Goal: Task Accomplishment & Management: Use online tool/utility

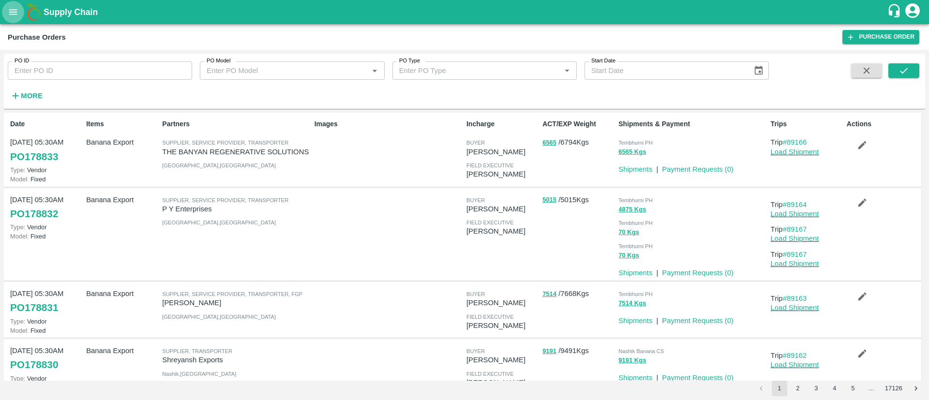
click at [9, 7] on icon "open drawer" at bounding box center [13, 12] width 11 height 11
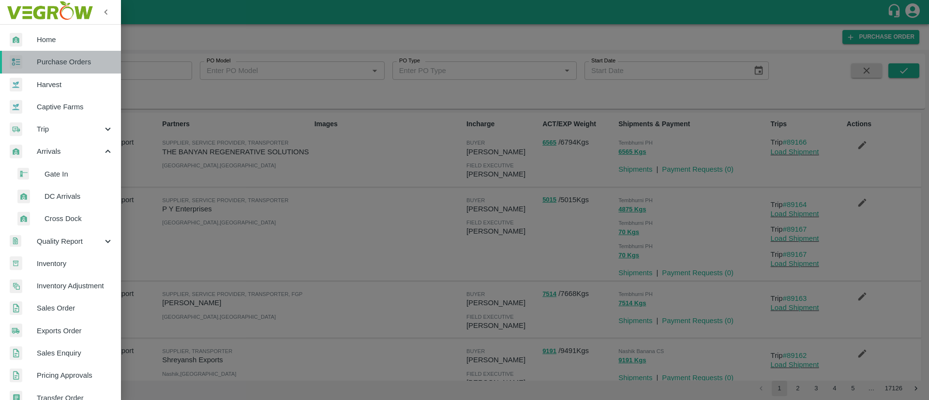
click at [67, 54] on link "Purchase Orders" at bounding box center [60, 62] width 121 height 22
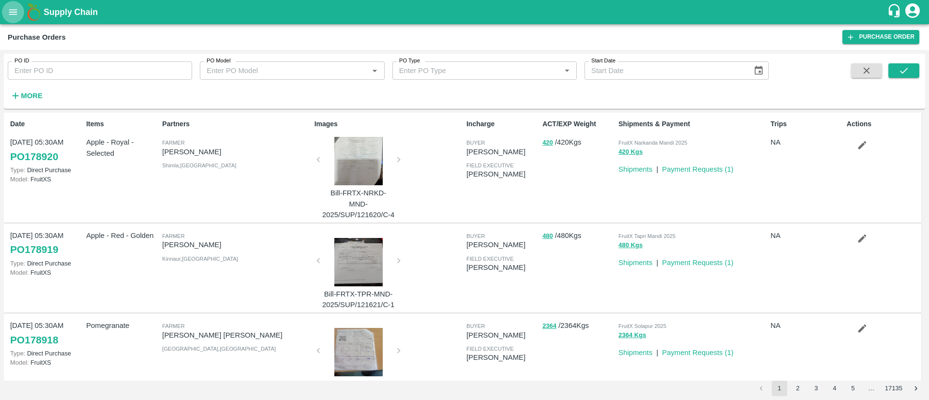
click at [6, 13] on button "open drawer" at bounding box center [13, 12] width 22 height 22
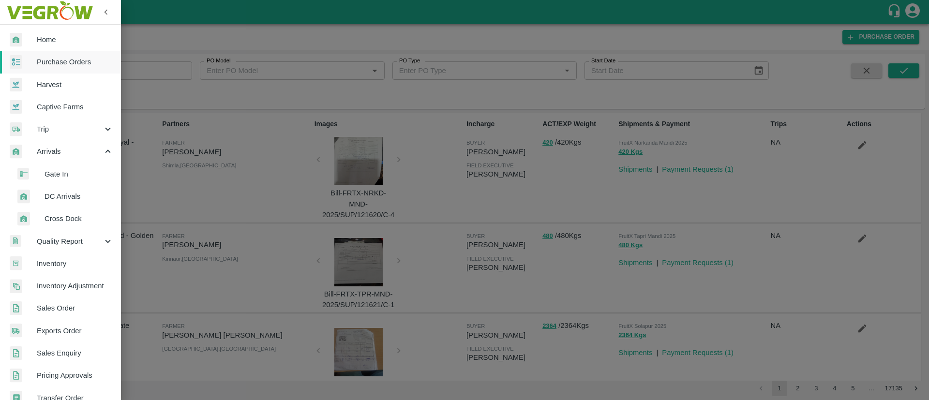
click at [214, 51] on div at bounding box center [464, 200] width 929 height 400
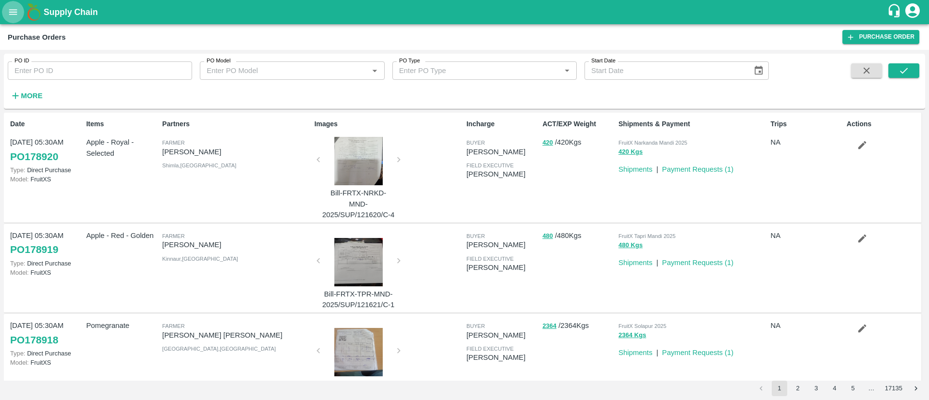
click at [13, 14] on icon "open drawer" at bounding box center [13, 11] width 8 height 5
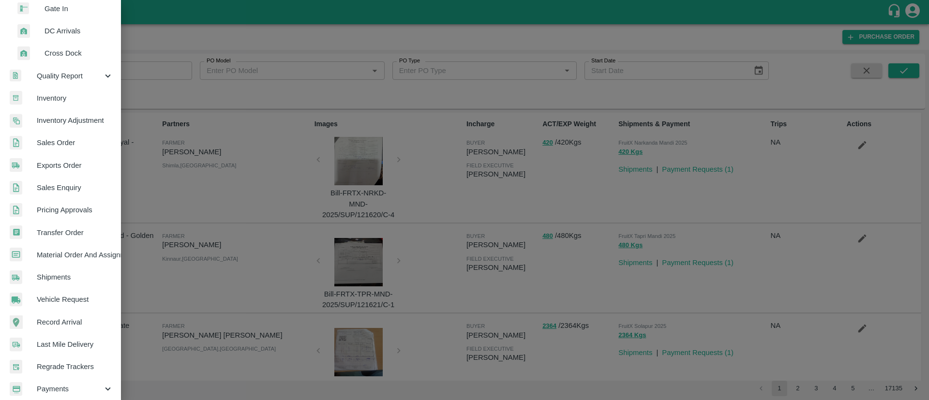
scroll to position [188, 0]
click at [242, 82] on div at bounding box center [464, 200] width 929 height 400
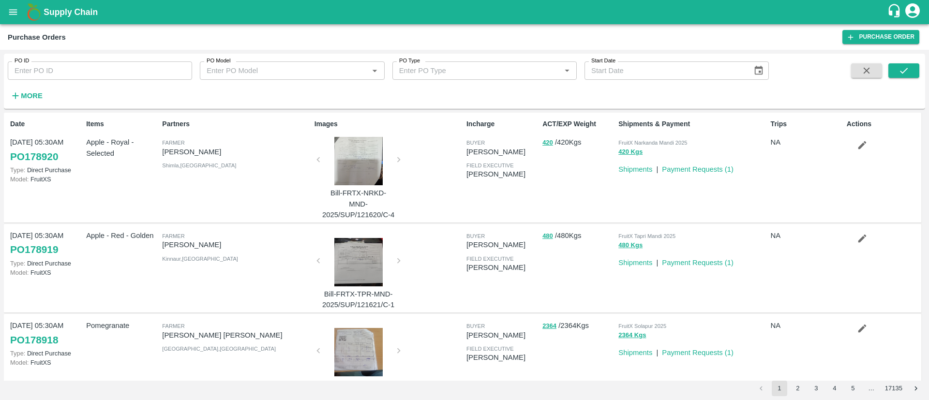
click at [15, 22] on button "open drawer" at bounding box center [13, 12] width 22 height 22
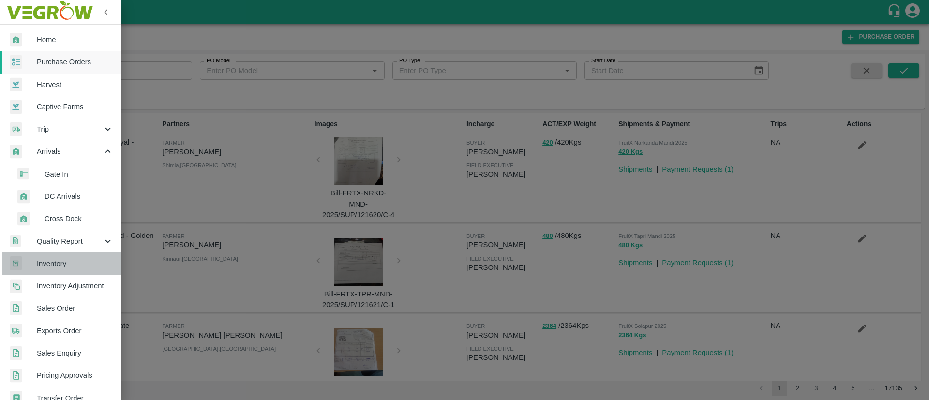
drag, startPoint x: 86, startPoint y: 267, endPoint x: 105, endPoint y: 254, distance: 22.0
click at [85, 266] on span "Inventory" at bounding box center [75, 263] width 76 height 11
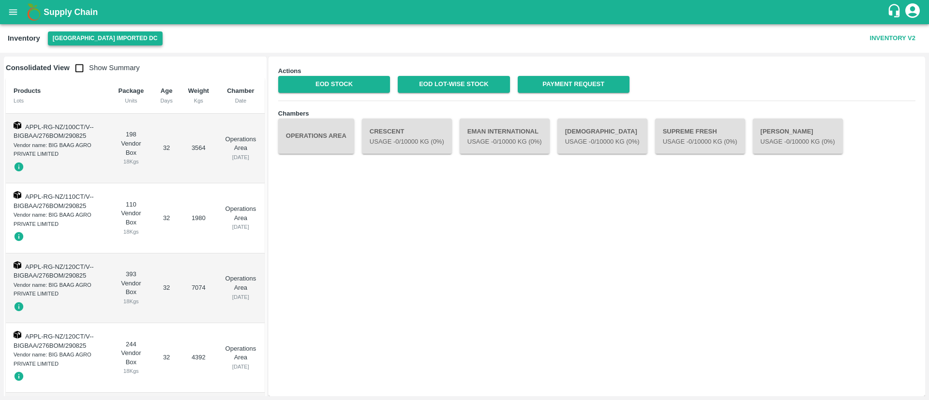
click at [93, 34] on button "[GEOGRAPHIC_DATA] Imported DC" at bounding box center [105, 38] width 115 height 14
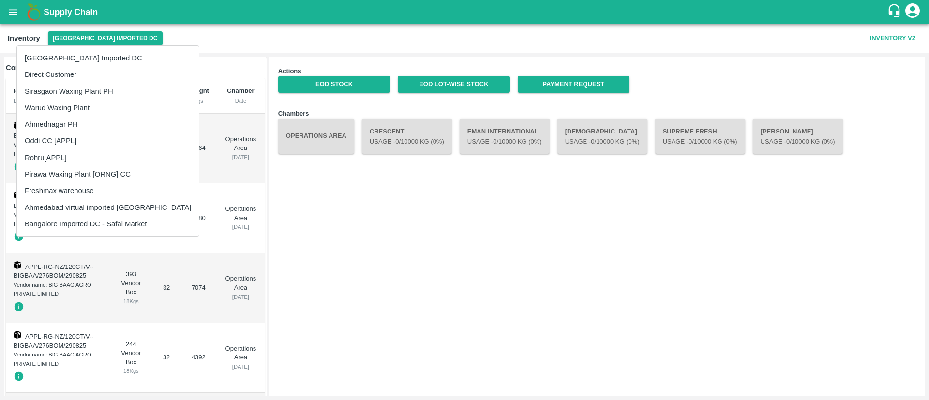
click at [107, 203] on li "Ahmedabad virtual imported [GEOGRAPHIC_DATA]" at bounding box center [108, 207] width 182 height 16
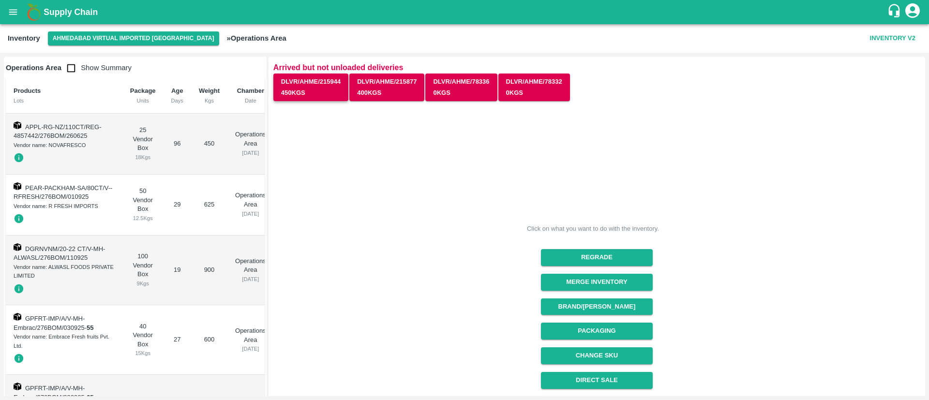
click at [310, 89] on button "DLVR/AHME/215944 450 Kgs" at bounding box center [310, 88] width 75 height 28
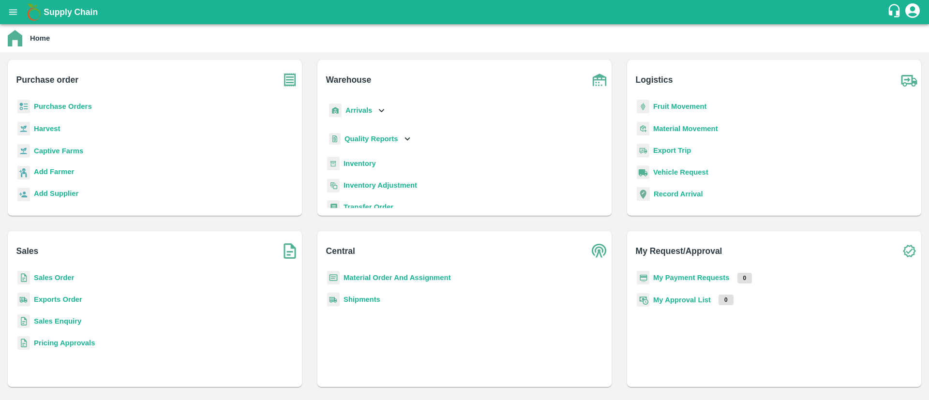
click at [358, 160] on b "Inventory" at bounding box center [359, 164] width 32 height 8
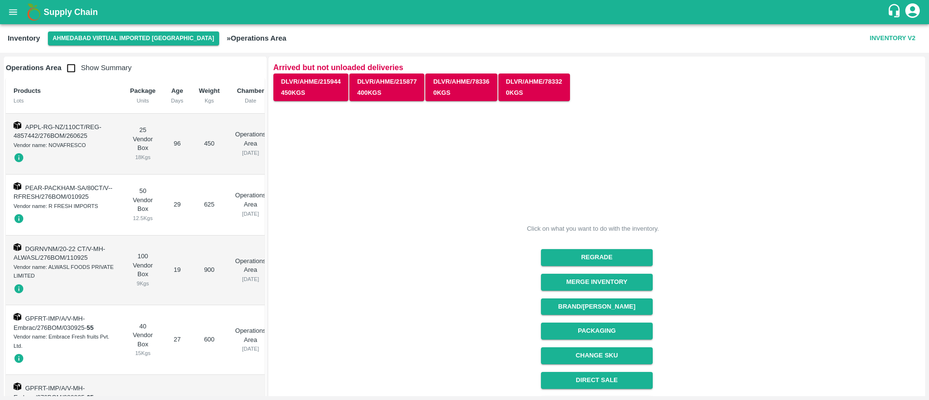
scroll to position [120, 0]
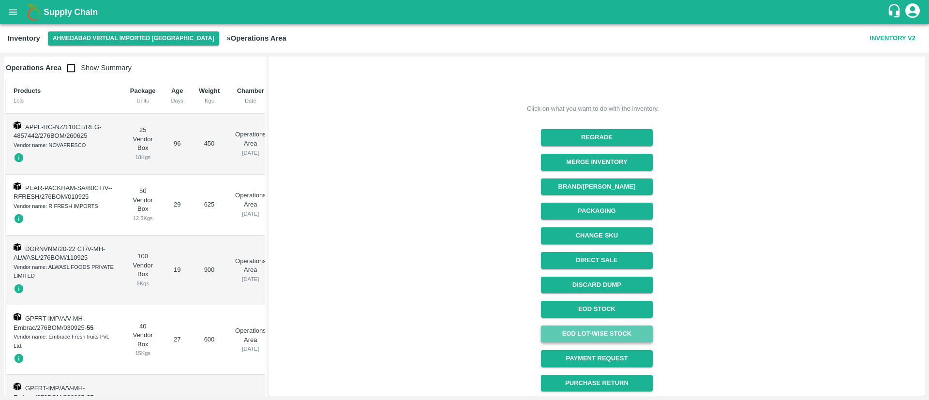
click at [599, 331] on link "EOD Lot-wise Stock" at bounding box center [597, 334] width 112 height 17
click at [129, 39] on button "Ahmedabad virtual imported [GEOGRAPHIC_DATA]" at bounding box center [133, 38] width 171 height 14
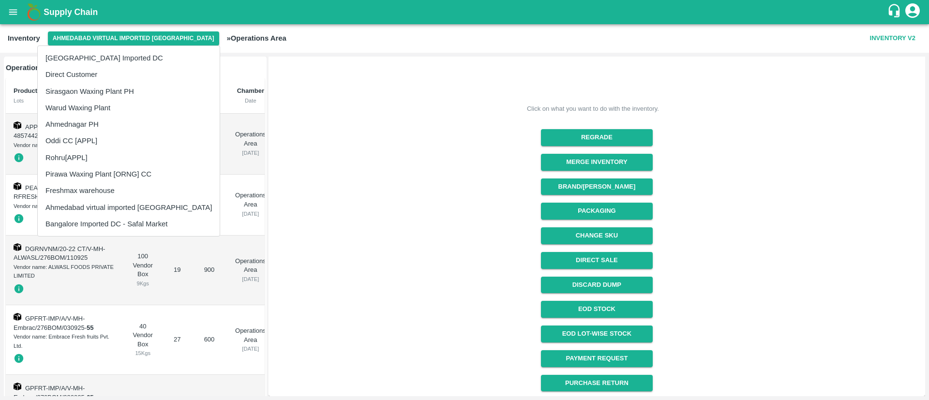
click at [99, 60] on li "[GEOGRAPHIC_DATA] Imported DC" at bounding box center [129, 58] width 182 height 16
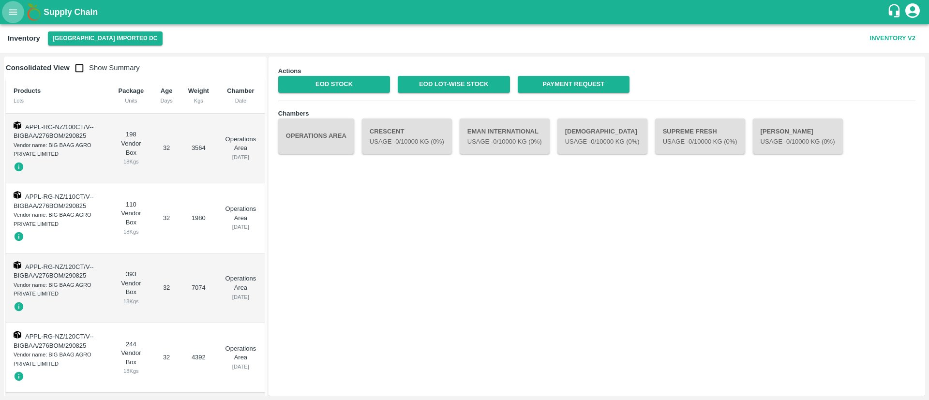
click at [20, 10] on button "open drawer" at bounding box center [13, 12] width 22 height 22
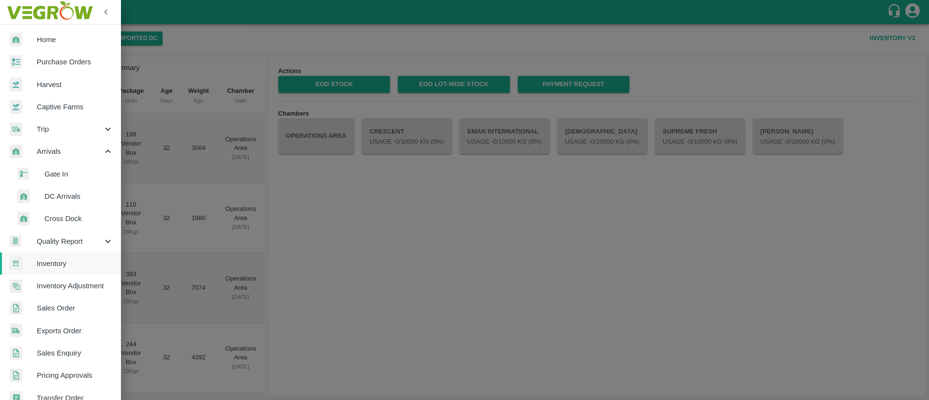
click at [66, 261] on span "Inventory" at bounding box center [75, 263] width 76 height 11
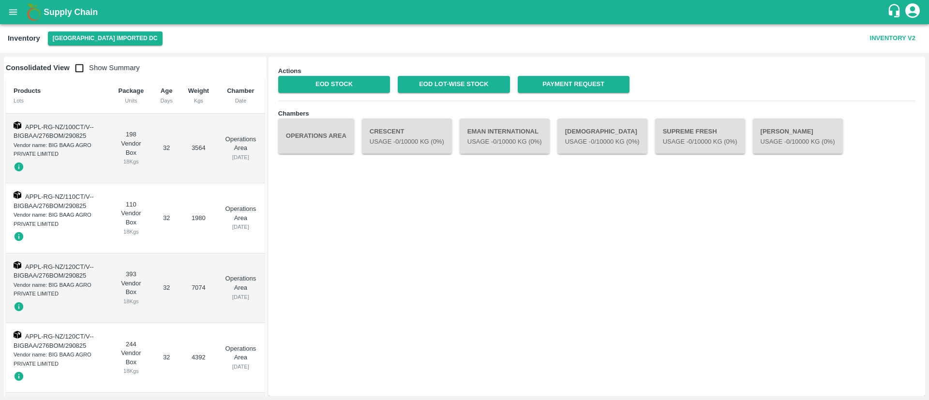
click at [12, 9] on icon "open drawer" at bounding box center [13, 12] width 11 height 11
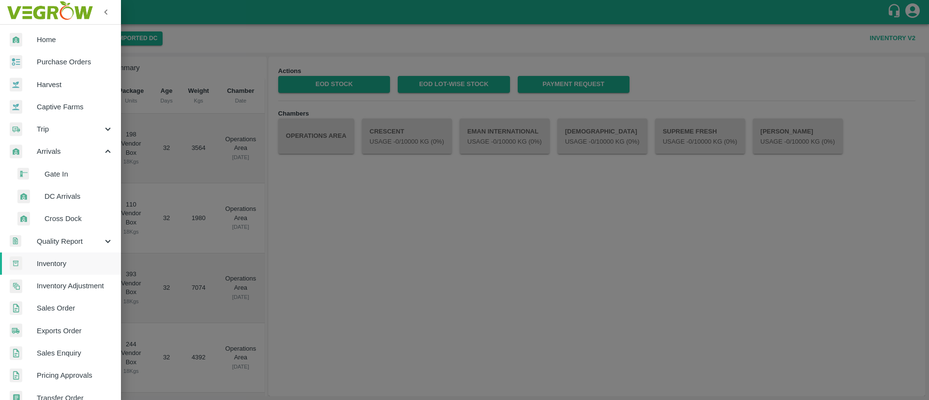
click at [62, 310] on span "Sales Order" at bounding box center [75, 308] width 76 height 11
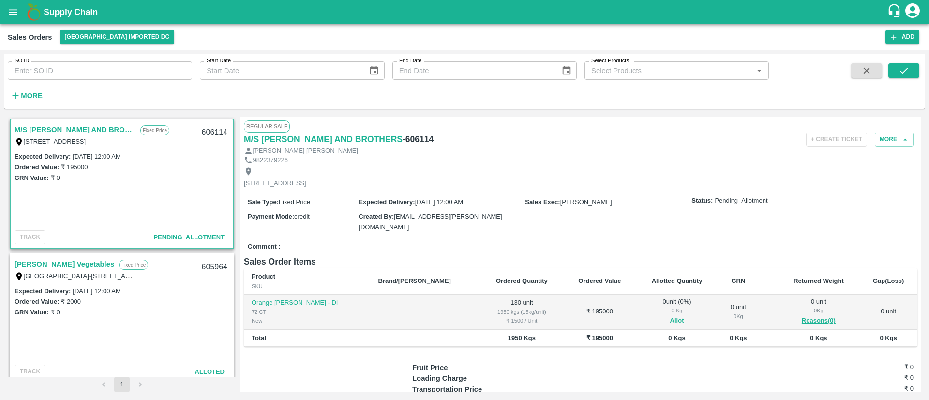
click at [670, 317] on button "Allot" at bounding box center [677, 320] width 14 height 11
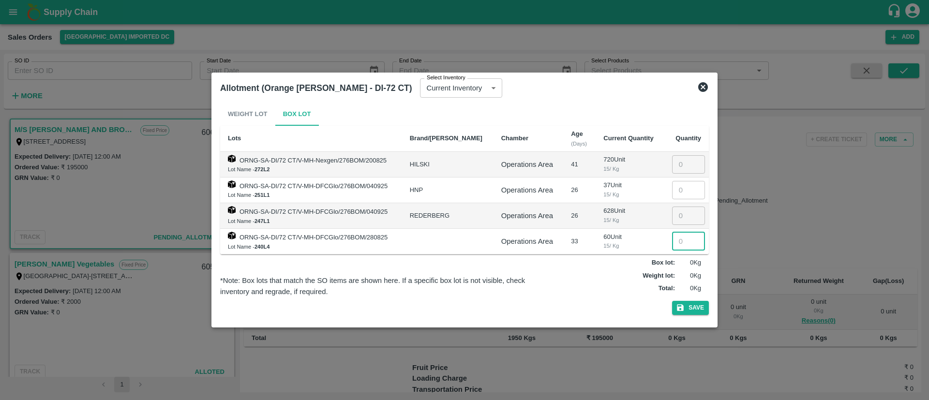
click at [683, 240] on input "number" at bounding box center [688, 241] width 33 height 18
type input "60"
click at [679, 216] on input "number" at bounding box center [688, 216] width 33 height 18
type input "70"
click at [698, 307] on button "Save" at bounding box center [690, 308] width 37 height 14
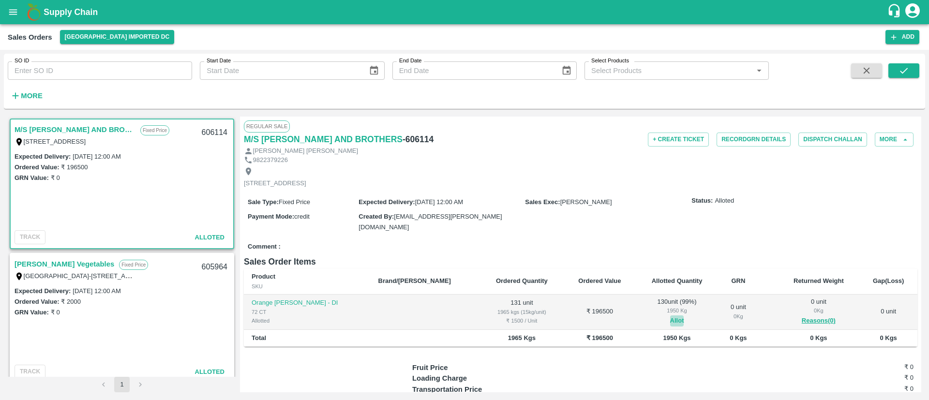
click at [670, 315] on button "Allot" at bounding box center [677, 320] width 14 height 11
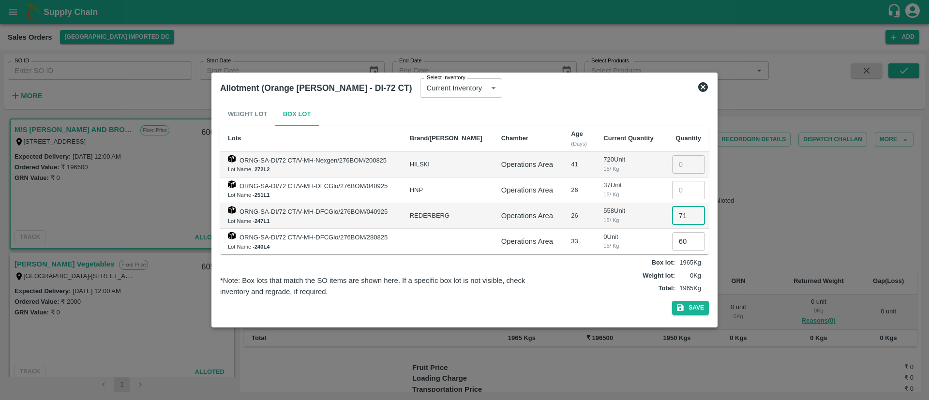
type input "71"
click at [688, 213] on input "71" at bounding box center [688, 216] width 33 height 18
click at [696, 302] on button "Save" at bounding box center [690, 308] width 37 height 14
click at [702, 90] on icon at bounding box center [703, 87] width 10 height 10
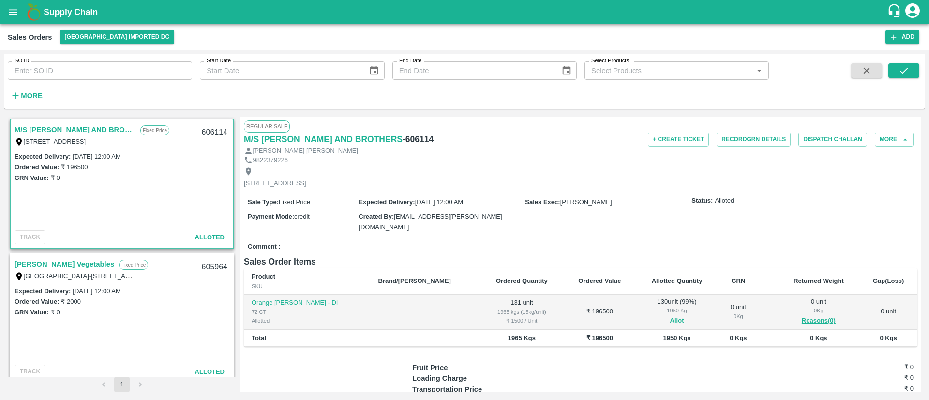
click at [670, 320] on button "Allot" at bounding box center [677, 320] width 14 height 11
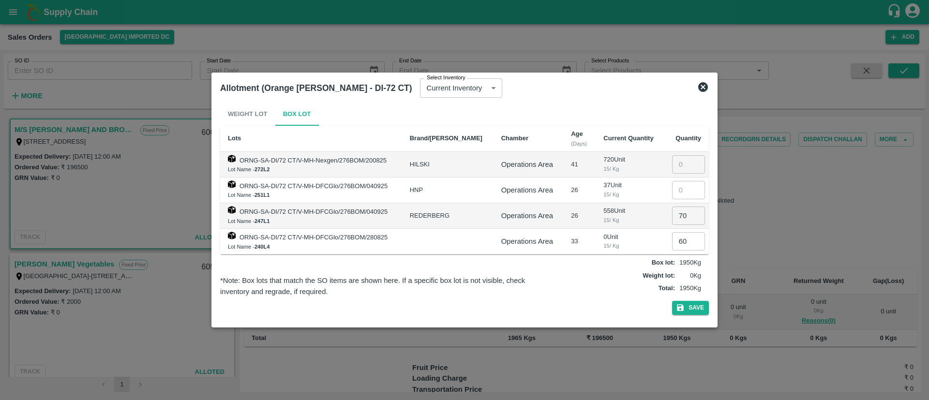
click at [683, 214] on input "70" at bounding box center [688, 216] width 33 height 18
type input "71"
click at [691, 306] on button "Save" at bounding box center [690, 308] width 37 height 14
click at [701, 88] on icon at bounding box center [703, 87] width 10 height 10
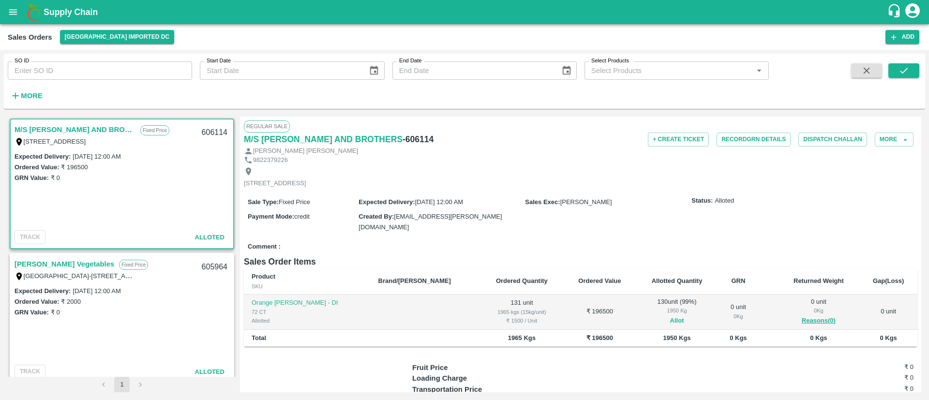
click at [670, 317] on button "Allot" at bounding box center [677, 320] width 14 height 11
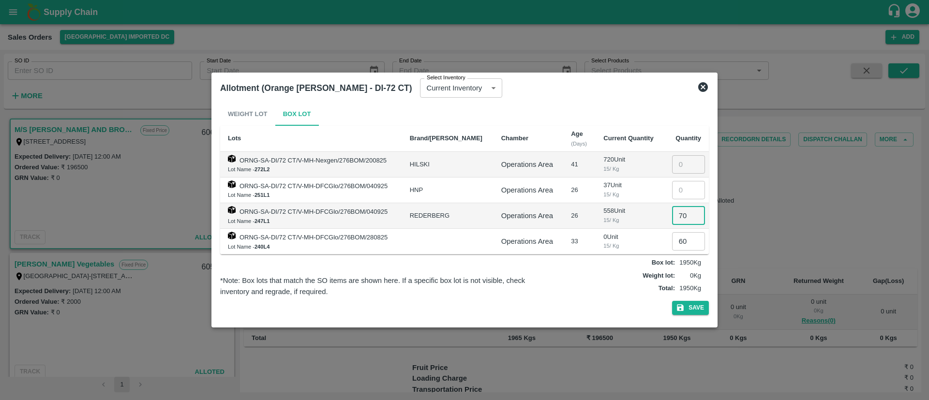
click at [678, 215] on input "70" at bounding box center [688, 216] width 33 height 18
type input "0"
click at [678, 236] on input "60" at bounding box center [688, 241] width 33 height 18
type input "0"
click at [698, 306] on button "Save" at bounding box center [690, 308] width 37 height 14
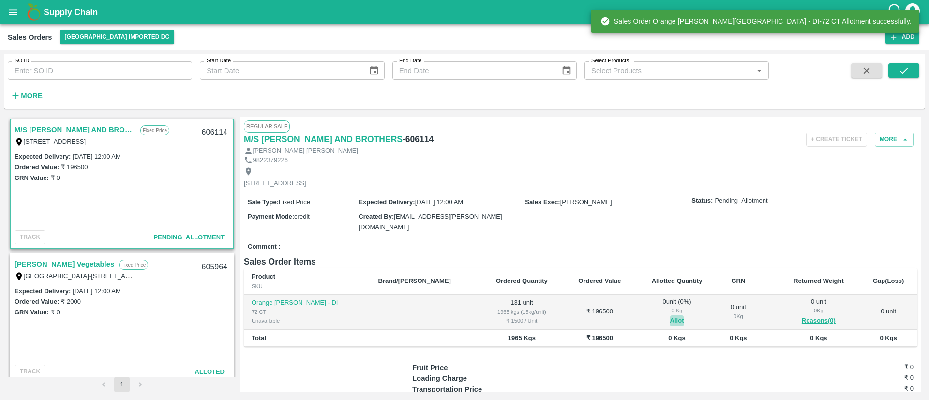
click at [670, 318] on button "Allot" at bounding box center [677, 320] width 14 height 11
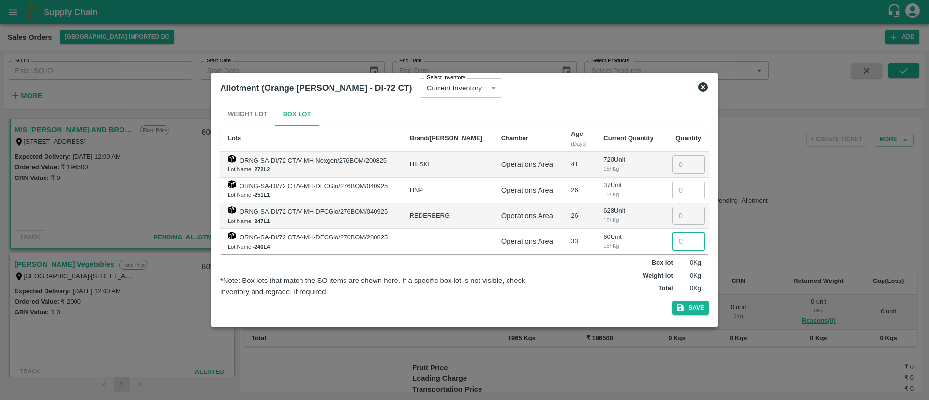
click at [680, 238] on input "number" at bounding box center [688, 241] width 33 height 18
type input "60"
click at [678, 210] on input "number" at bounding box center [688, 216] width 33 height 18
type input "71"
click at [700, 304] on button "Save" at bounding box center [690, 308] width 37 height 14
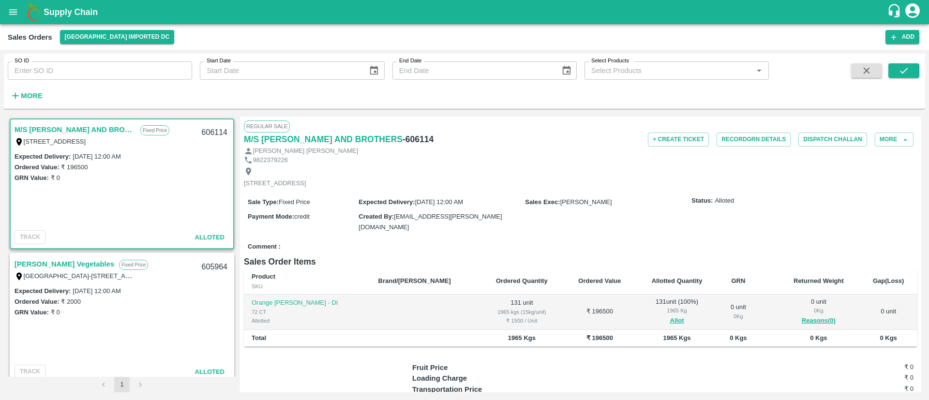
click at [403, 142] on h6 "- 606114" at bounding box center [418, 140] width 31 height 14
copy h6 "606114"
click at [670, 319] on button "Allot" at bounding box center [677, 320] width 14 height 11
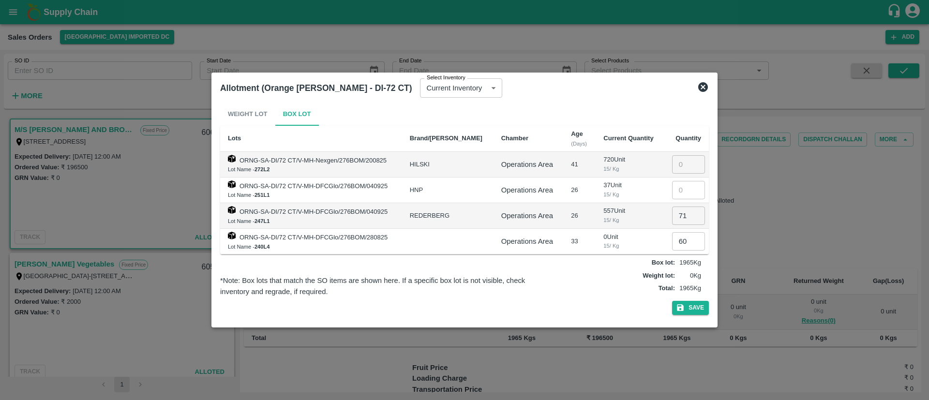
click at [681, 215] on input "71" at bounding box center [688, 216] width 33 height 18
type input "70"
click at [695, 309] on button "Save" at bounding box center [690, 308] width 37 height 14
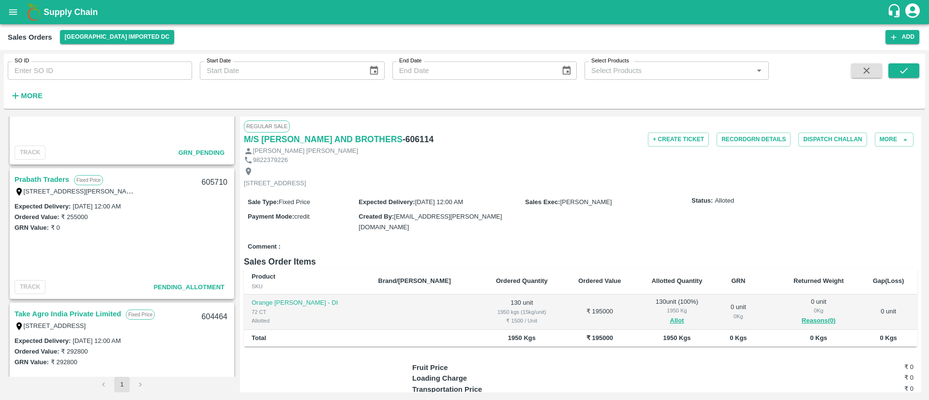
scroll to position [354, 0]
drag, startPoint x: 40, startPoint y: 177, endPoint x: 84, endPoint y: 196, distance: 48.3
click at [40, 177] on link "Prabath Traders" at bounding box center [42, 179] width 55 height 13
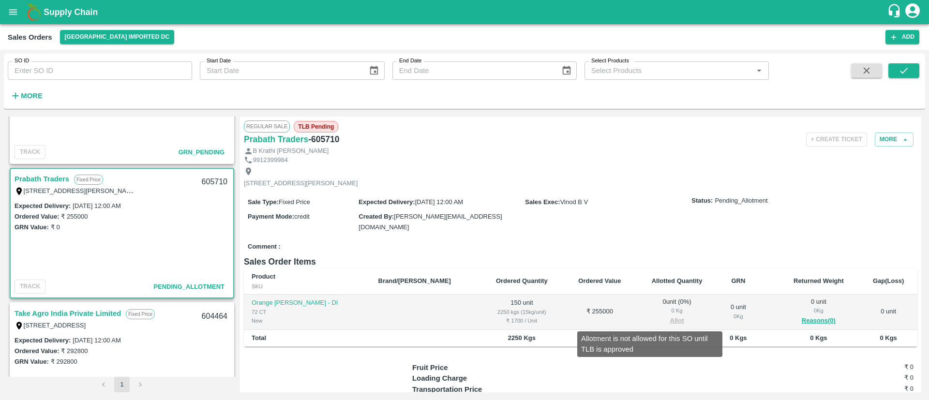
click at [651, 318] on span "Allot" at bounding box center [676, 320] width 67 height 11
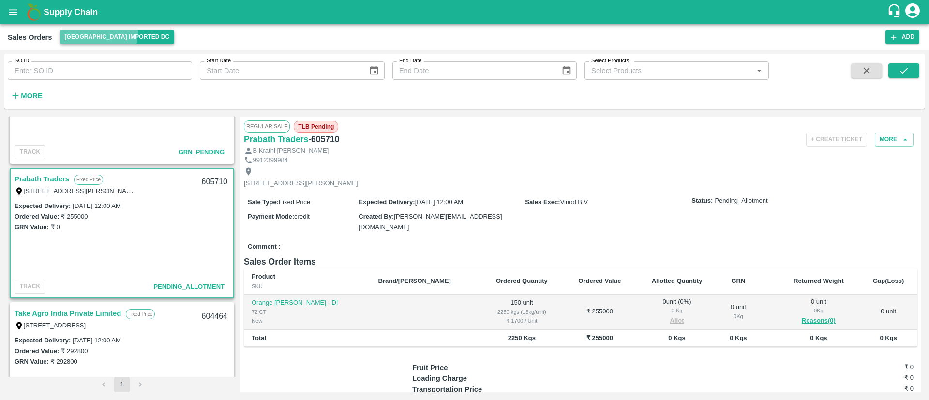
click at [87, 32] on button "[GEOGRAPHIC_DATA] Imported DC" at bounding box center [117, 37] width 115 height 14
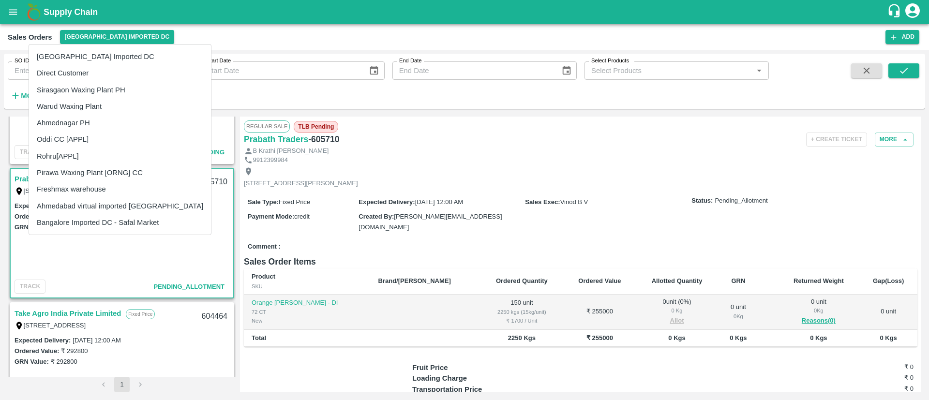
click at [485, 139] on div at bounding box center [464, 200] width 929 height 400
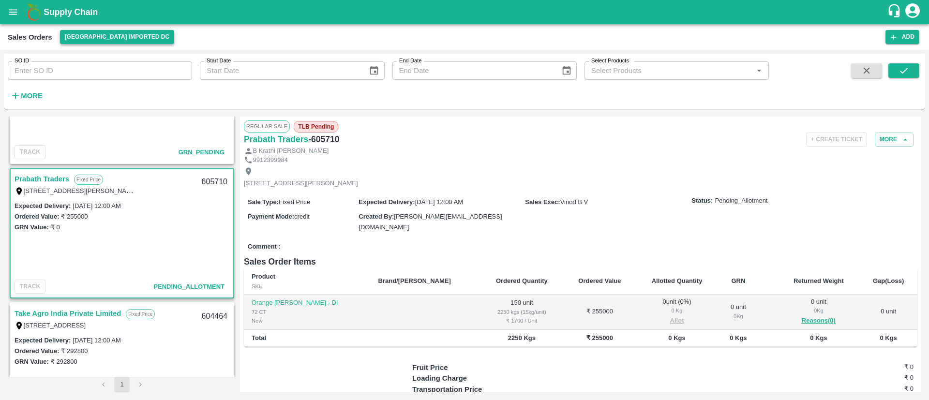
click at [122, 44] on button "[GEOGRAPHIC_DATA] Imported DC" at bounding box center [117, 37] width 115 height 14
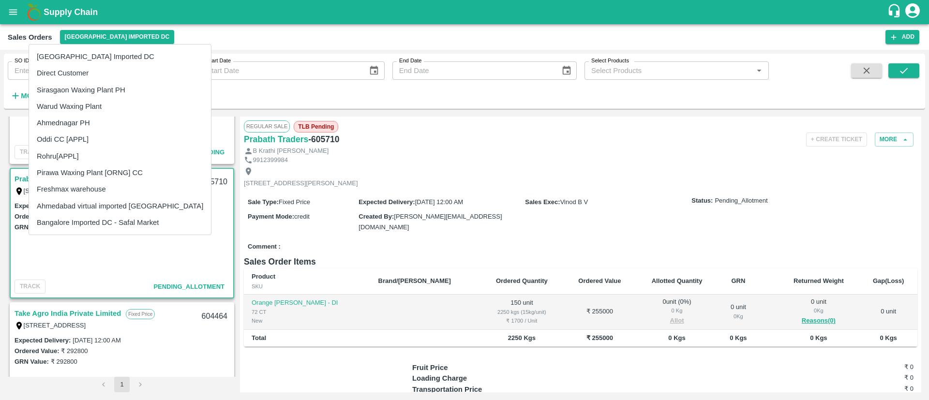
drag, startPoint x: 381, startPoint y: 145, endPoint x: 19, endPoint y: 73, distance: 368.4
click at [377, 145] on div at bounding box center [464, 200] width 929 height 400
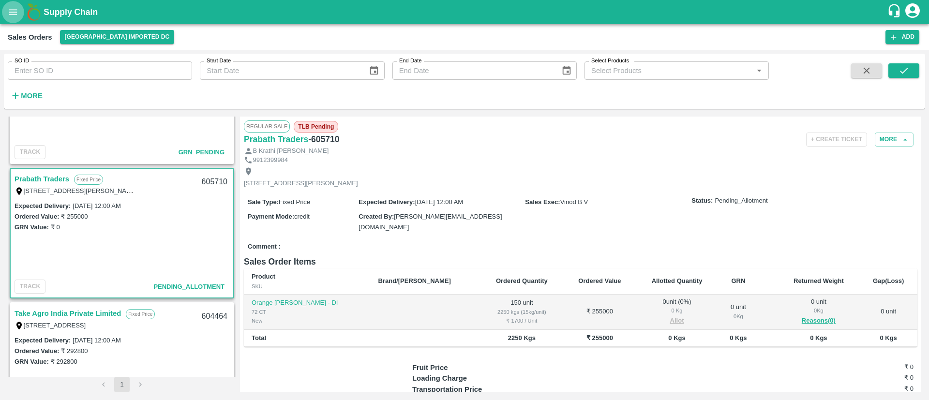
click at [13, 9] on icon "open drawer" at bounding box center [13, 12] width 11 height 11
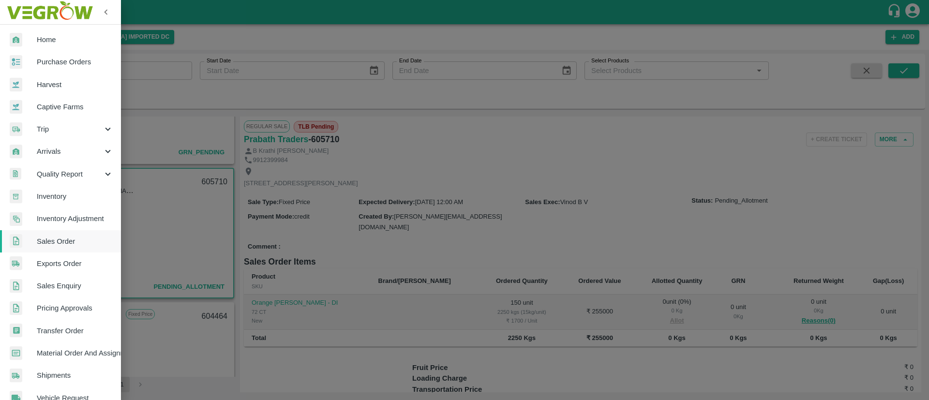
click at [60, 198] on span "Inventory" at bounding box center [75, 196] width 76 height 11
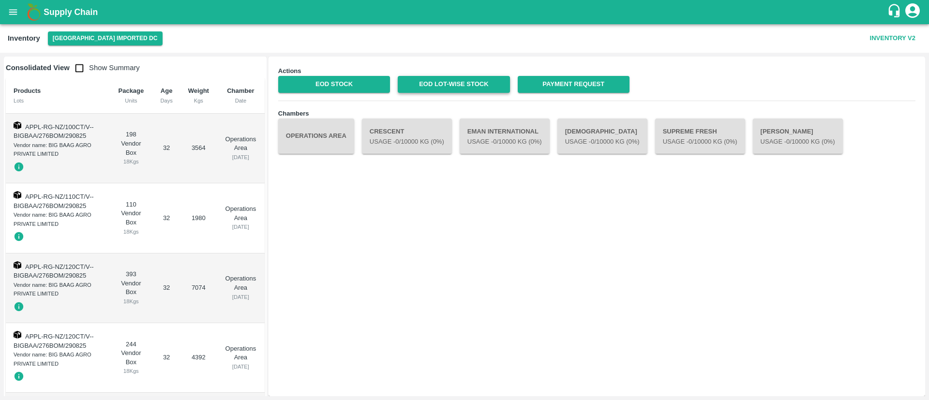
click at [474, 81] on link "EOD Lot-wise Stock" at bounding box center [454, 84] width 112 height 17
click at [311, 140] on button "Operations Area" at bounding box center [316, 136] width 76 height 35
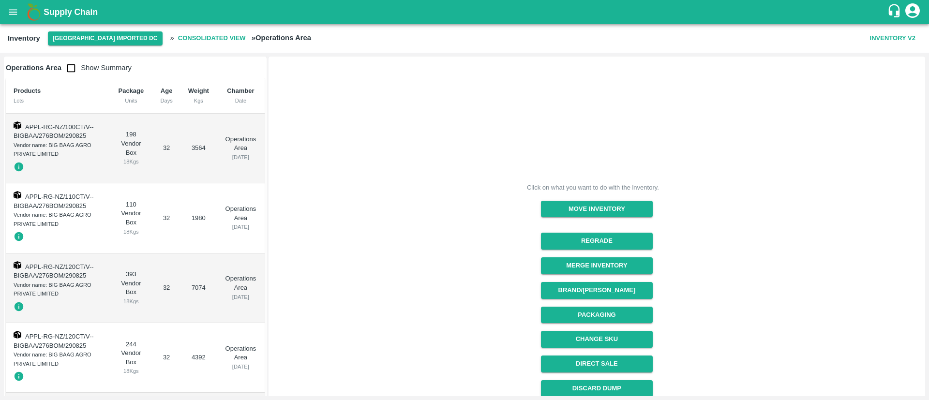
click at [603, 244] on button "Regrade" at bounding box center [597, 241] width 112 height 17
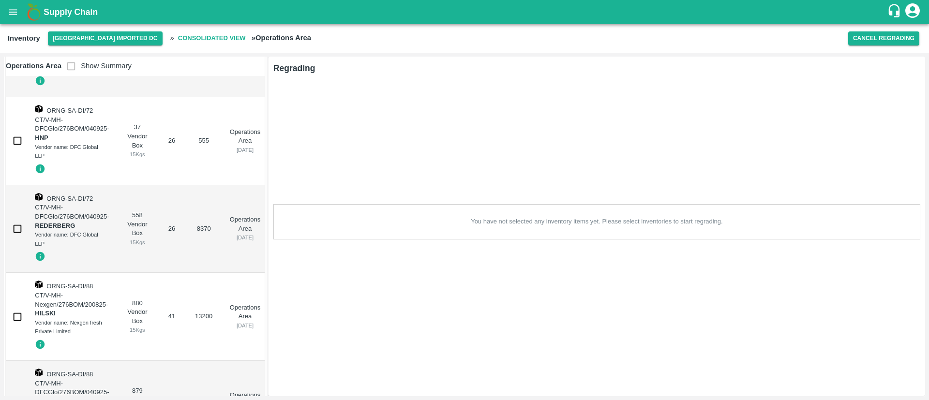
scroll to position [421, 0]
click at [18, 314] on input "checkbox" at bounding box center [17, 315] width 19 height 19
checkbox input "true"
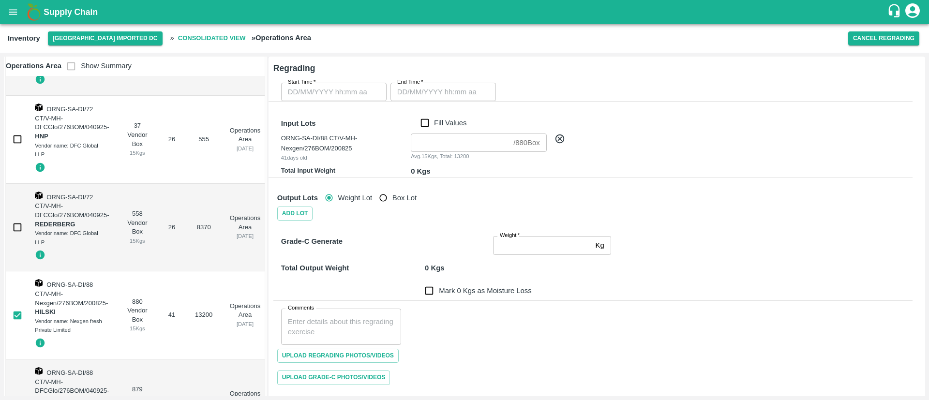
click at [320, 93] on input "Start Time   *" at bounding box center [330, 92] width 99 height 18
type input "DD/MM/YYYY hh:mm aa"
click at [324, 97] on input "DD/MM/YYYY hh:mm aa" at bounding box center [330, 92] width 99 height 18
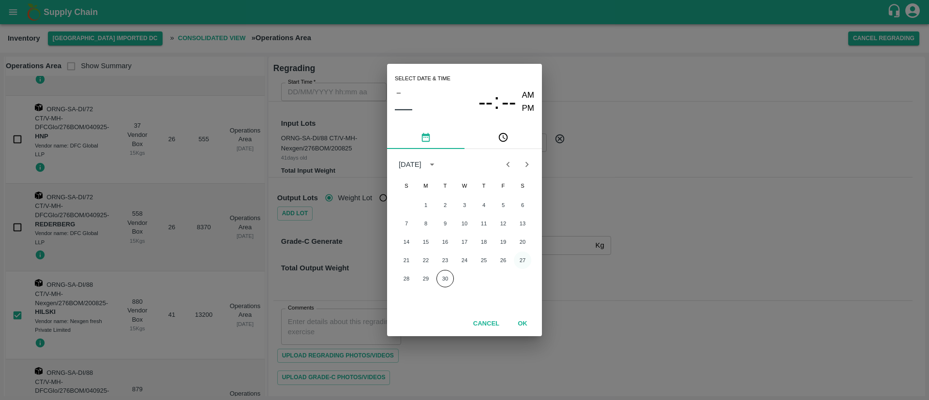
click at [517, 263] on button "27" at bounding box center [522, 260] width 17 height 17
type input "27/09/2025 12:00 AM"
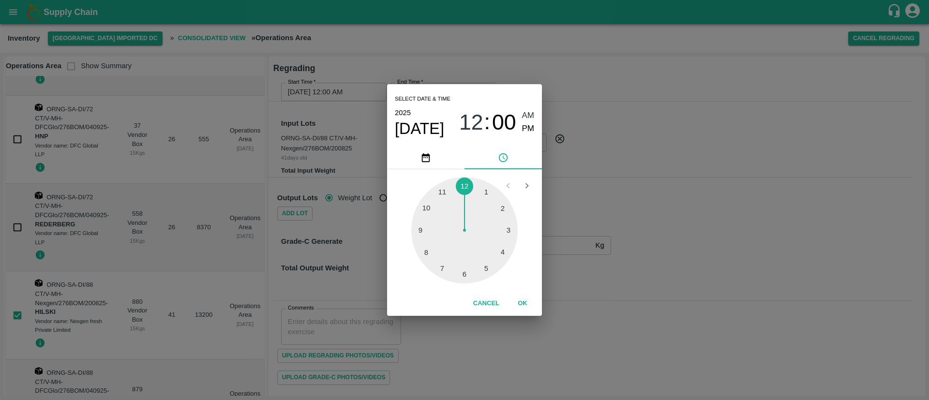
click at [521, 301] on button "OK" at bounding box center [522, 303] width 31 height 17
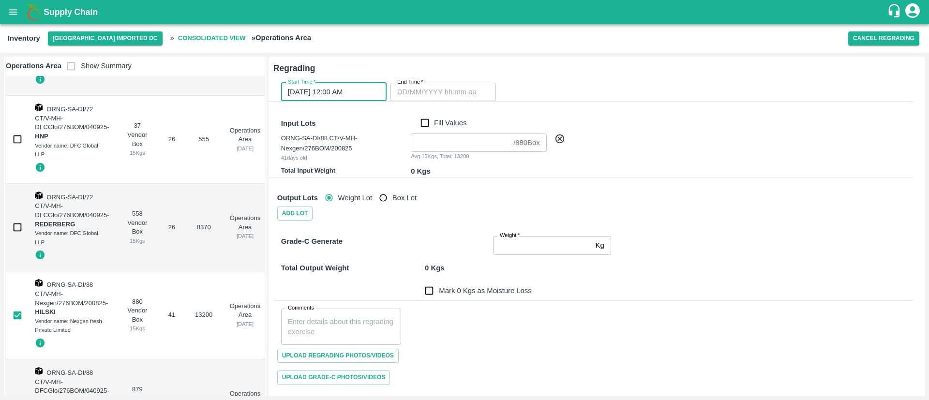
type input "DD/MM/YYYY hh:mm aa"
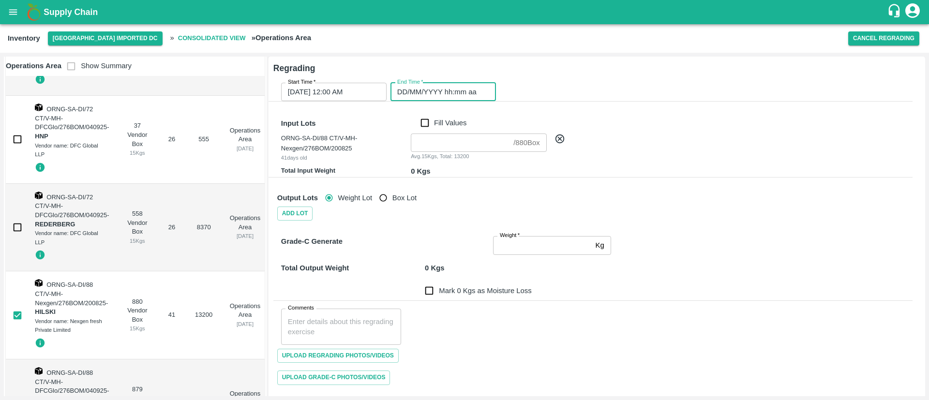
click at [438, 88] on input "DD/MM/YYYY hh:mm aa" at bounding box center [439, 92] width 99 height 18
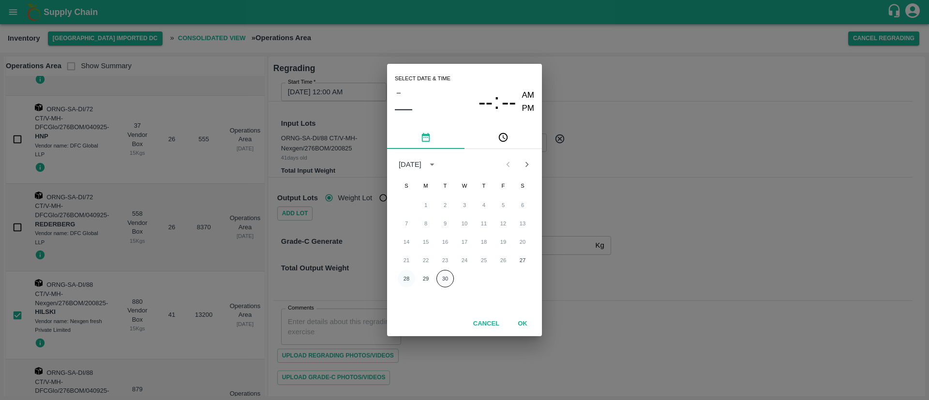
click at [405, 278] on button "28" at bounding box center [406, 278] width 17 height 17
type input "28/09/2025 12:00 AM"
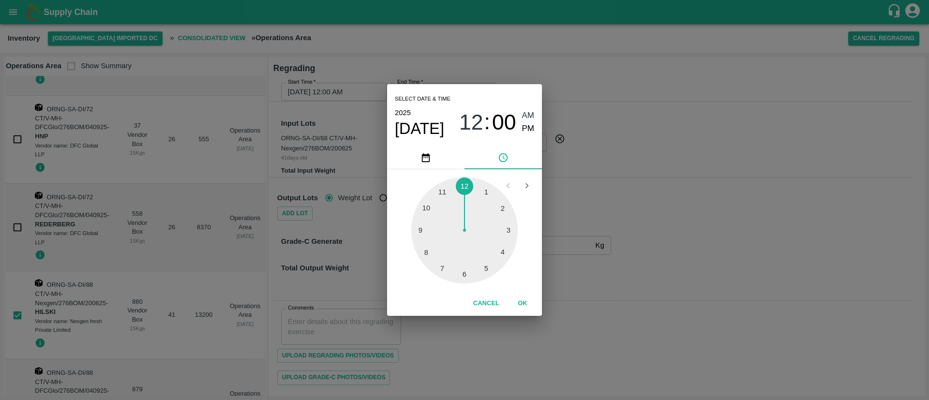
click at [514, 304] on button "OK" at bounding box center [522, 303] width 31 height 17
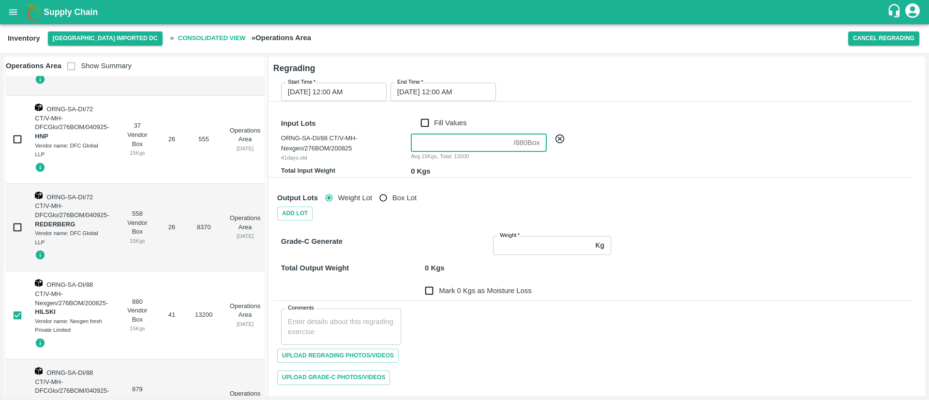
click at [434, 142] on input "number" at bounding box center [460, 143] width 99 height 18
type input "1"
click at [482, 194] on div "Output Lots Weight Lot Box Lot" at bounding box center [590, 194] width 643 height 26
click at [510, 245] on input "Weight   *" at bounding box center [542, 245] width 99 height 18
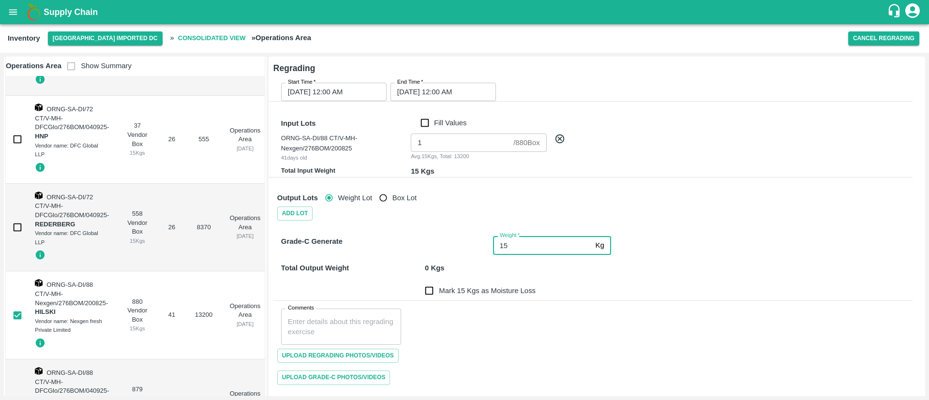
type input "15"
click at [583, 285] on div "Mark 0 Kgs as Moisture Loss" at bounding box center [590, 284] width 643 height 31
click at [426, 288] on input "Mark 0 Kgs as Moisture Loss" at bounding box center [428, 290] width 19 height 19
checkbox input "true"
click at [374, 320] on textarea "Comments" at bounding box center [341, 327] width 106 height 20
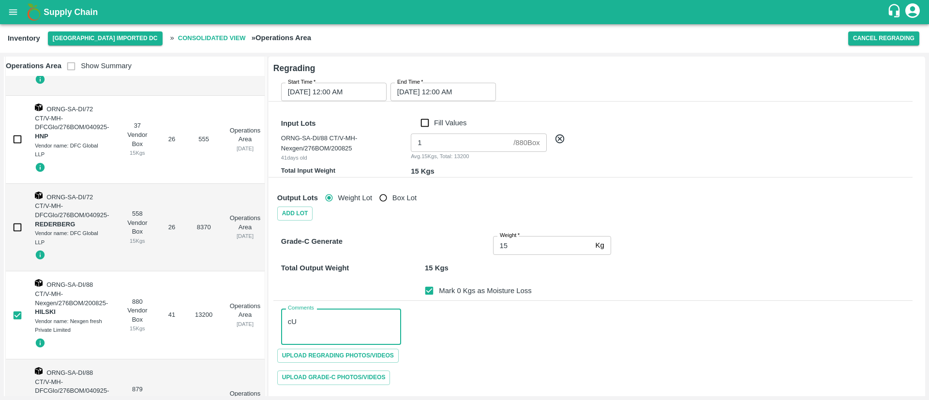
type textarea "c"
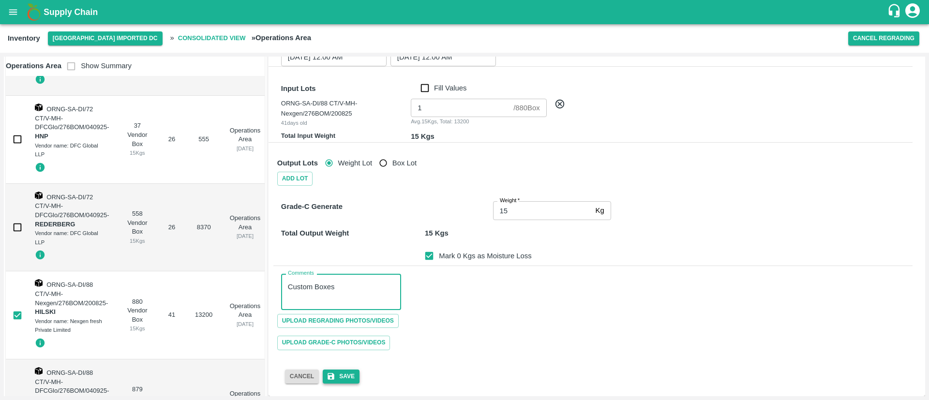
type textarea "Custom Boxes"
click at [340, 376] on button "Save" at bounding box center [341, 377] width 37 height 14
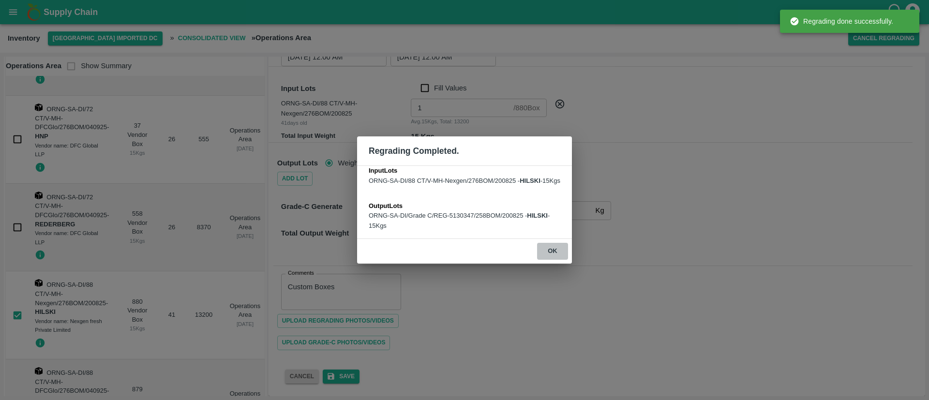
click at [554, 256] on button "ok" at bounding box center [552, 251] width 31 height 17
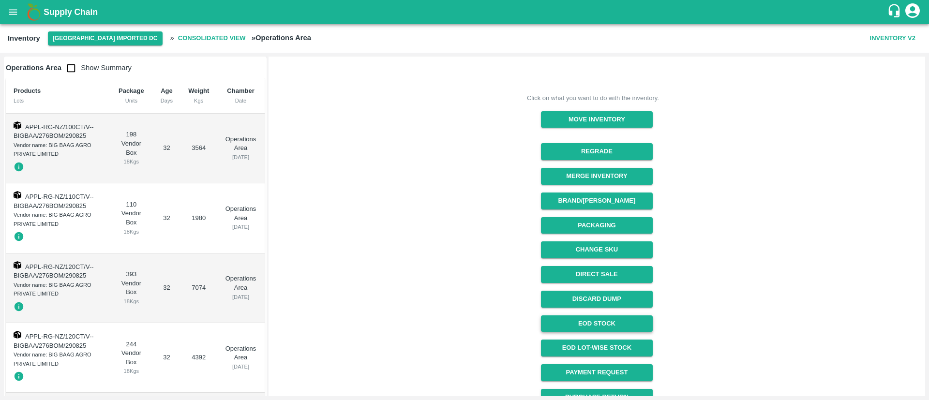
scroll to position [90, 0]
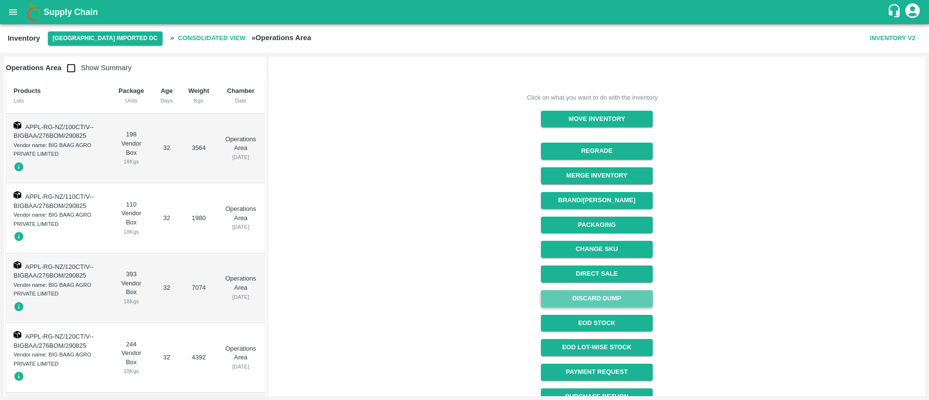
click at [600, 300] on button "Discard Dump" at bounding box center [597, 298] width 112 height 17
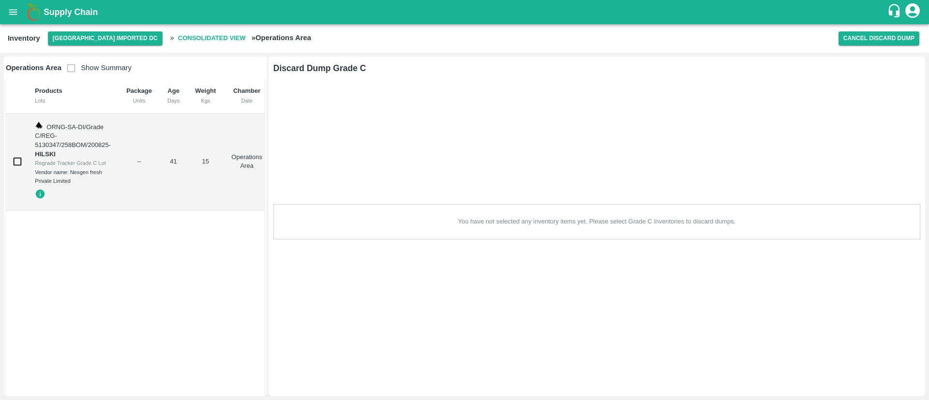
click at [21, 159] on input "checkbox" at bounding box center [17, 161] width 19 height 19
checkbox input "true"
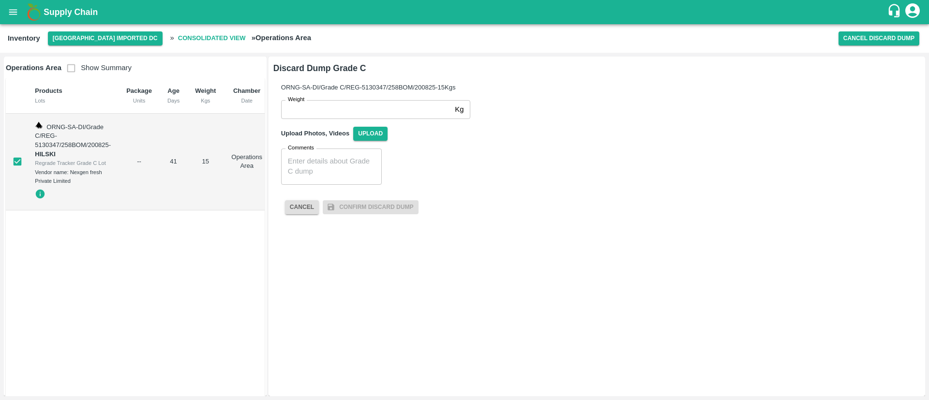
click at [374, 111] on input "Weight" at bounding box center [366, 109] width 170 height 18
type input "15"
click at [319, 173] on textarea "Comments" at bounding box center [331, 166] width 87 height 20
paste textarea "SEGU-9468136"
type textarea "Custom box Container No :-SEGU-9468136"
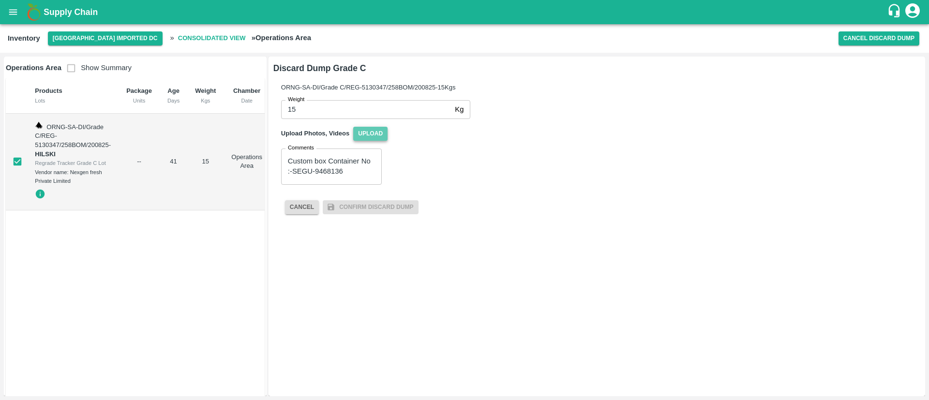
click at [374, 132] on span "Upload" at bounding box center [370, 134] width 34 height 14
click at [0, 0] on input "Upload" at bounding box center [0, 0] width 0 height 0
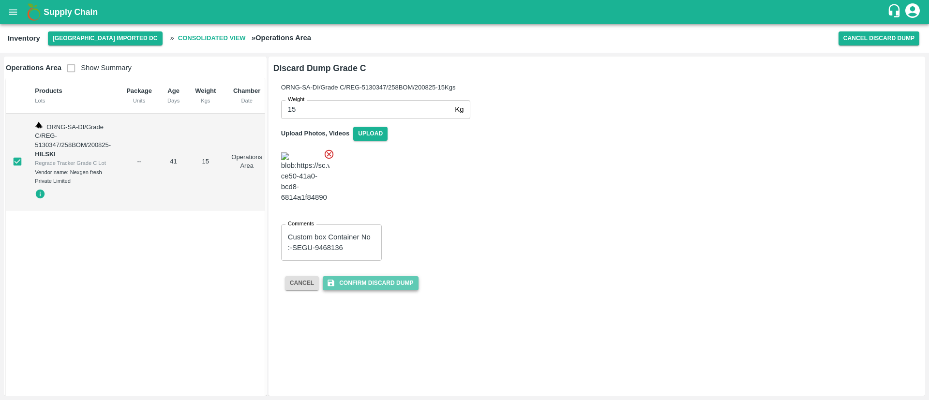
click at [378, 276] on button "Confirm Discard Dump" at bounding box center [370, 283] width 95 height 14
